Goal: Transaction & Acquisition: Book appointment/travel/reservation

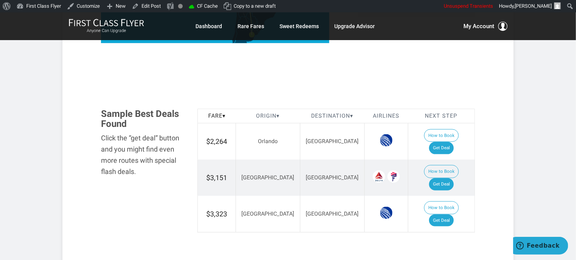
scroll to position [394, 0]
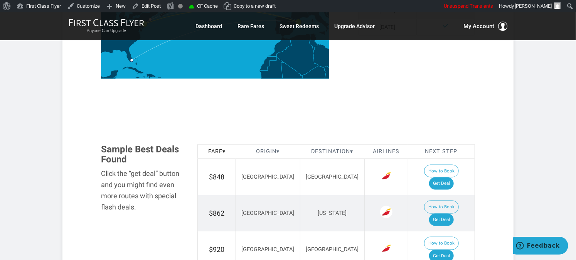
scroll to position [471, 0]
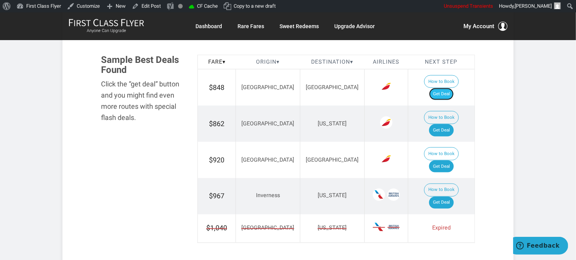
click at [452, 88] on link "Get Deal" at bounding box center [441, 94] width 25 height 12
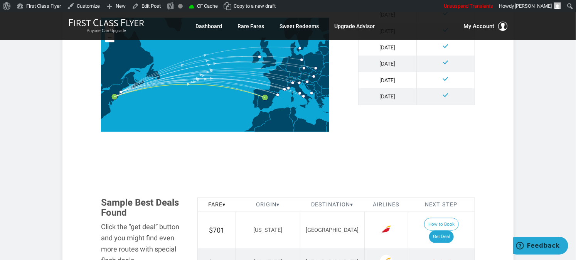
scroll to position [385, 0]
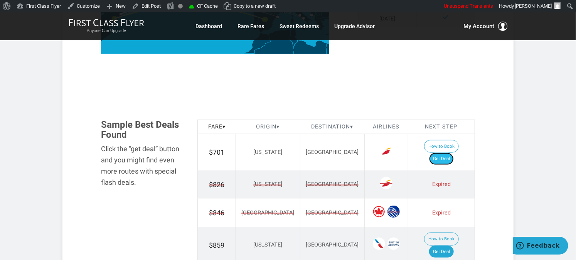
click at [453, 153] on link "Get Deal" at bounding box center [441, 159] width 25 height 12
